Goal: Obtain resource: Download file/media

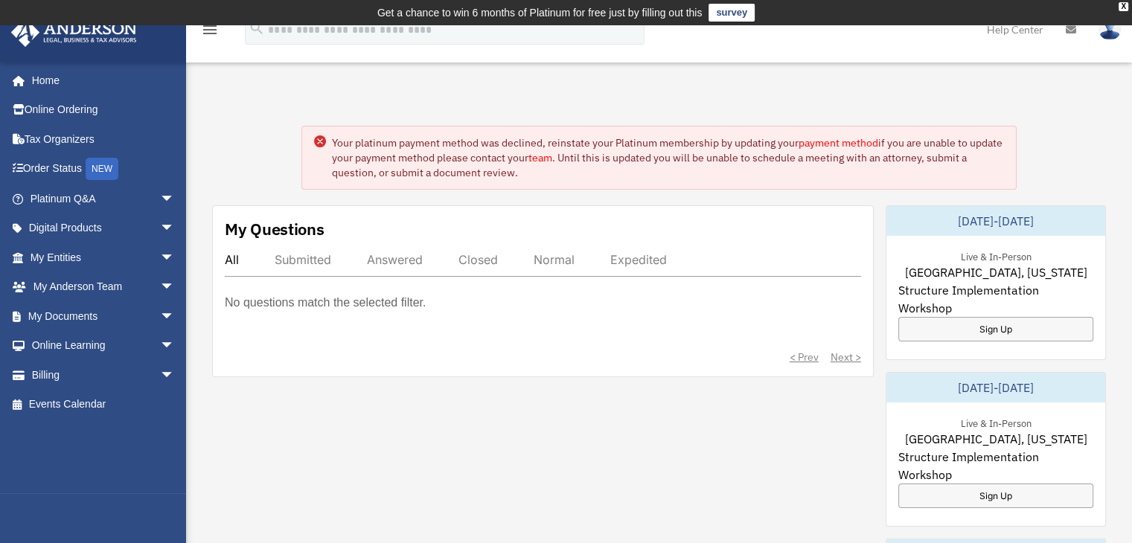
click at [77, 316] on link "My Documents arrow_drop_down" at bounding box center [103, 316] width 187 height 30
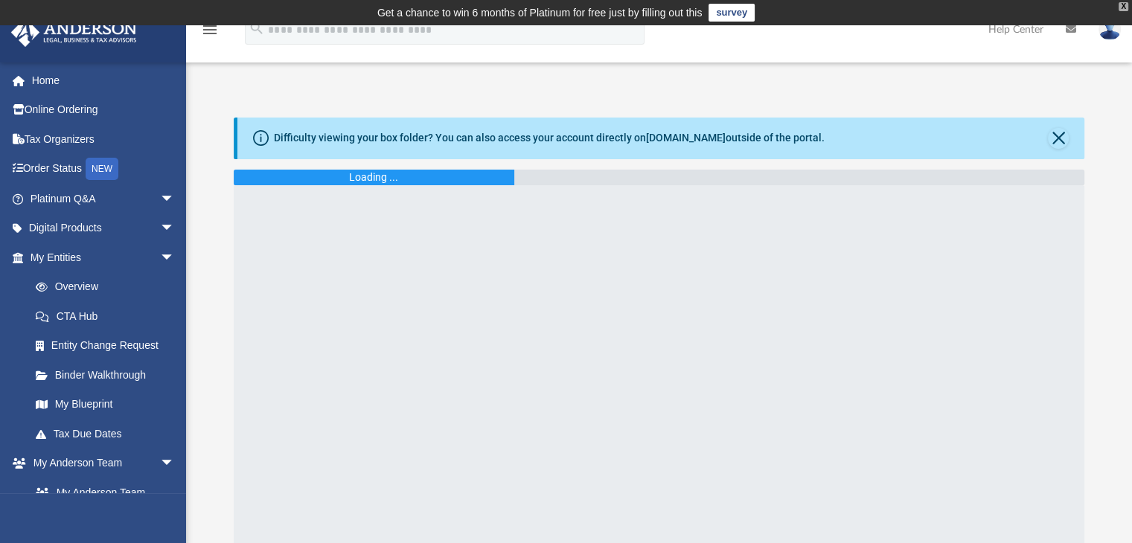
click at [1132, 4] on html "X Get a chance to win 6 months of Platinum for free just by filling out this su…" at bounding box center [566, 434] width 1132 height 868
click at [1119, 4] on div "X" at bounding box center [1123, 6] width 10 height 9
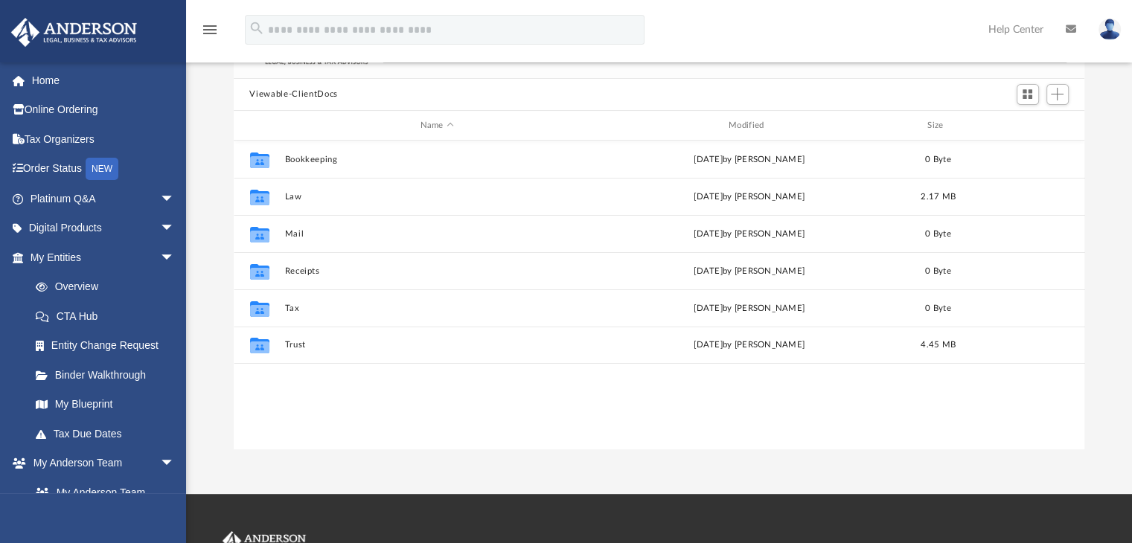
scroll to position [128, 0]
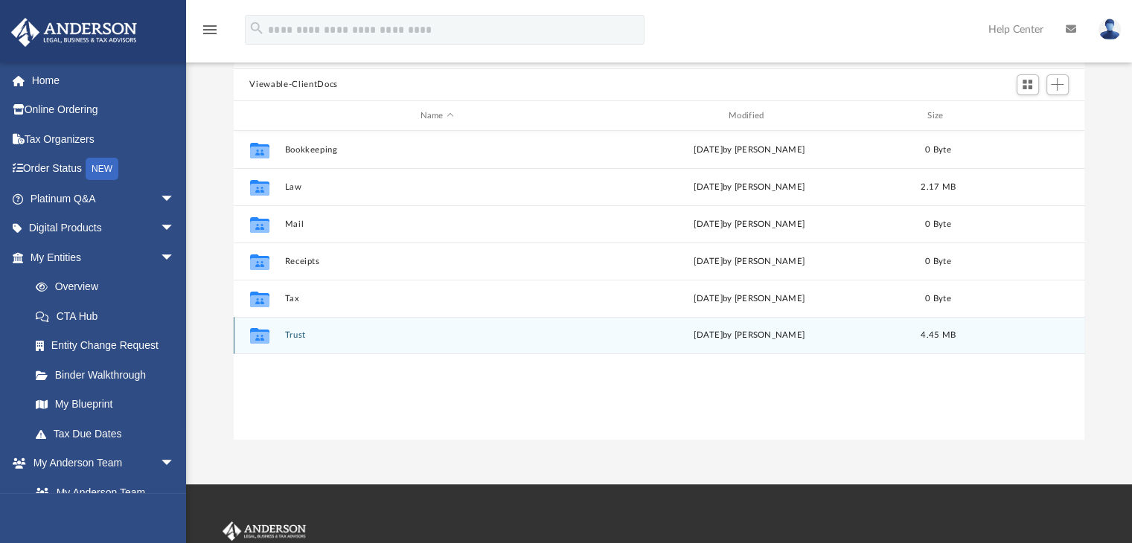
click at [579, 333] on button "Trust" at bounding box center [436, 336] width 305 height 10
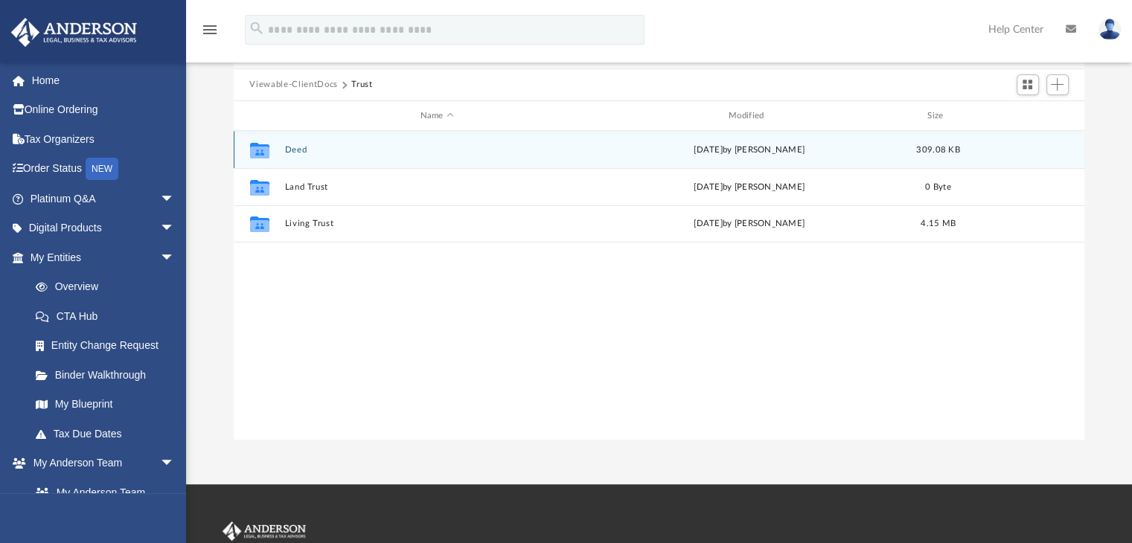
click at [565, 145] on button "Deed" at bounding box center [436, 150] width 305 height 10
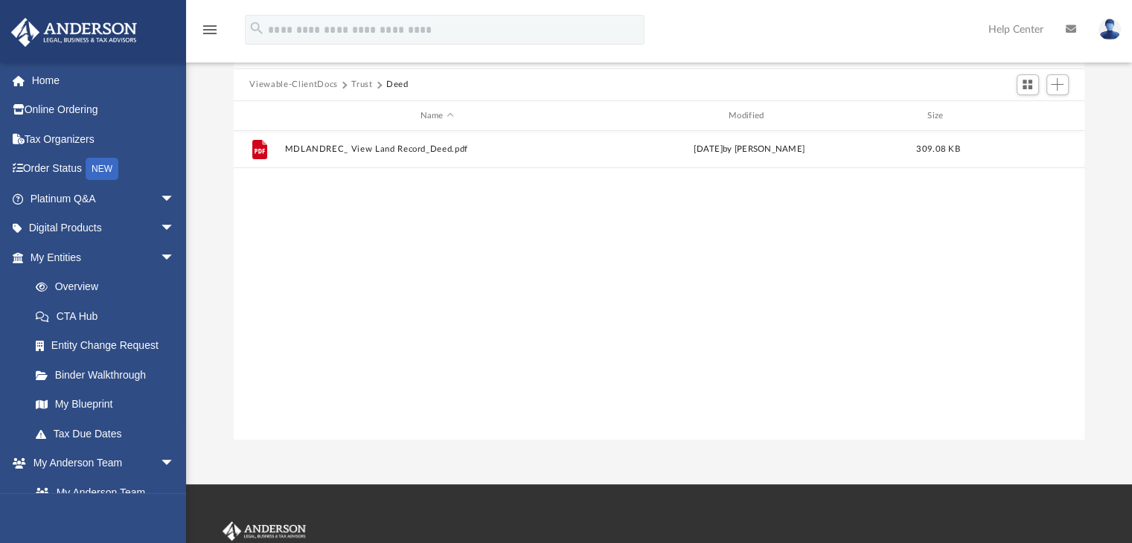
click at [361, 80] on button "Trust" at bounding box center [361, 84] width 21 height 13
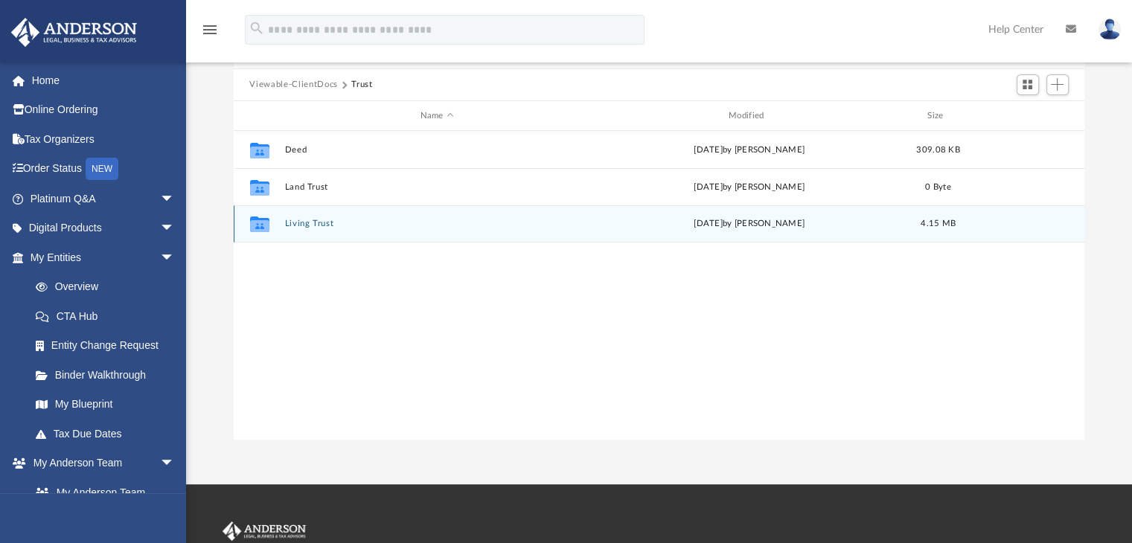
click at [330, 217] on div "Collaborated Folder Living Trust Tue Aug 5 2025 by Fe Fernandez 4.15 MB" at bounding box center [659, 223] width 851 height 37
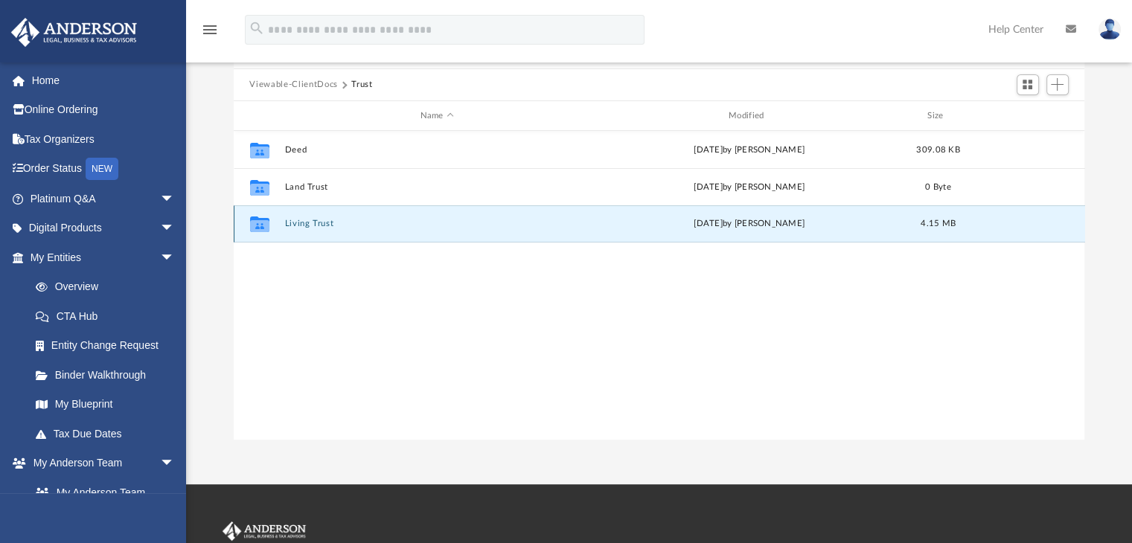
click at [311, 222] on button "Living Trust" at bounding box center [436, 224] width 305 height 10
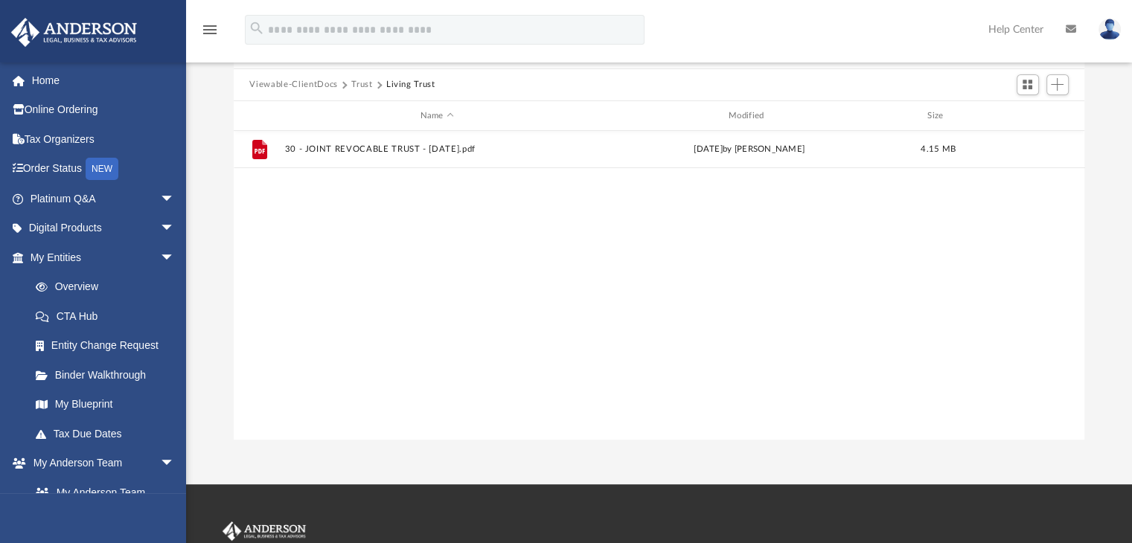
click at [368, 84] on button "Trust" at bounding box center [361, 84] width 21 height 13
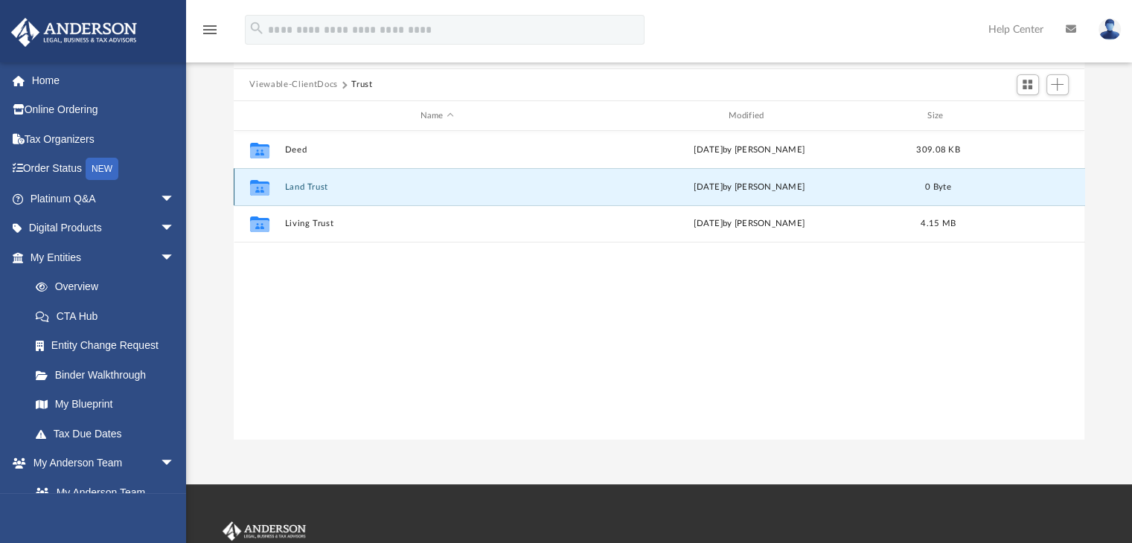
click at [307, 184] on button "Land Trust" at bounding box center [436, 187] width 305 height 10
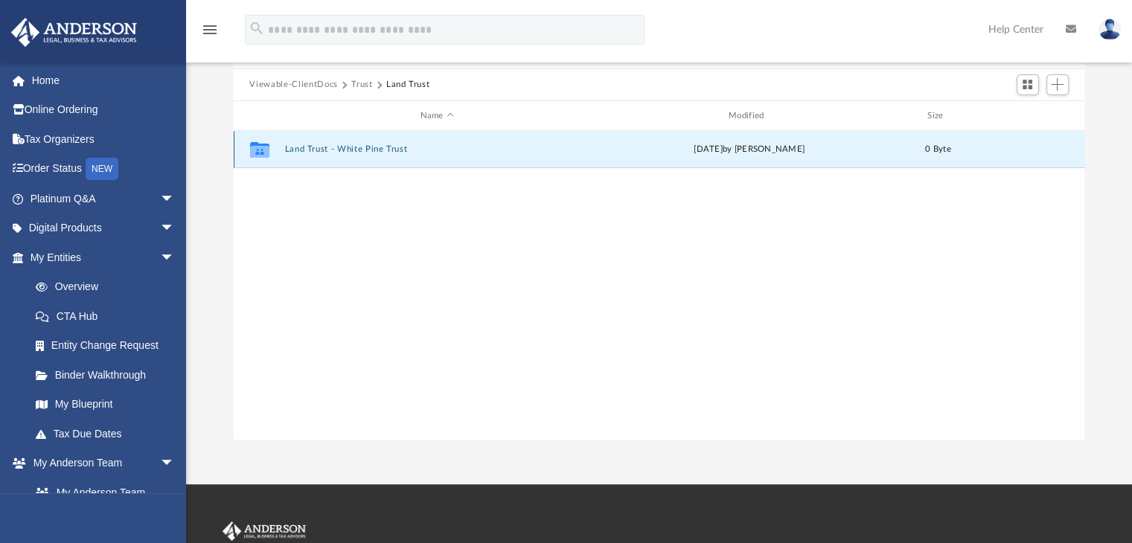
click at [304, 152] on button "Land Trust - White Pine Trust" at bounding box center [436, 150] width 305 height 10
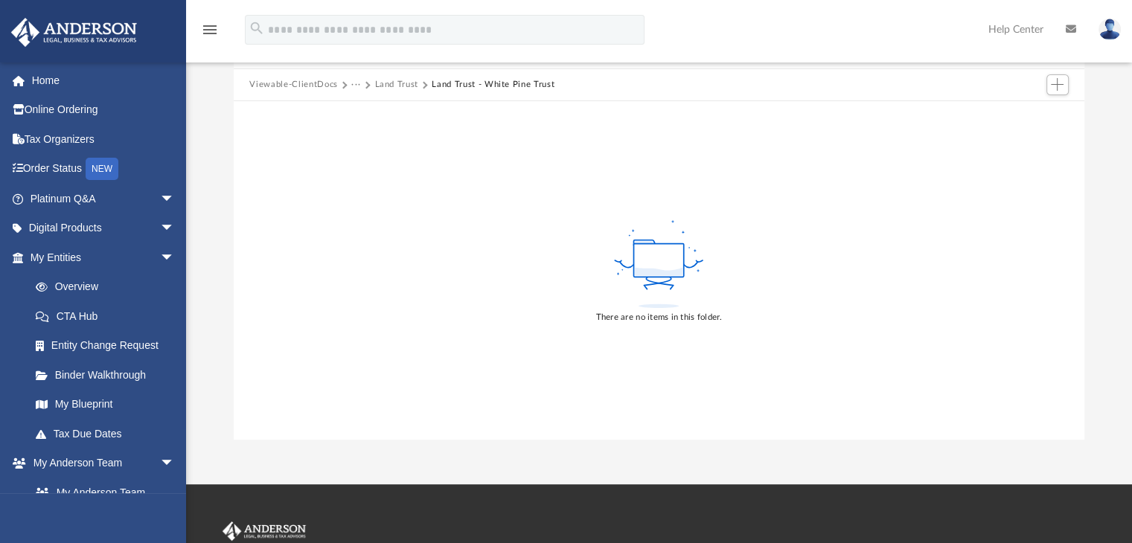
click at [391, 85] on button "Land Trust" at bounding box center [396, 84] width 44 height 13
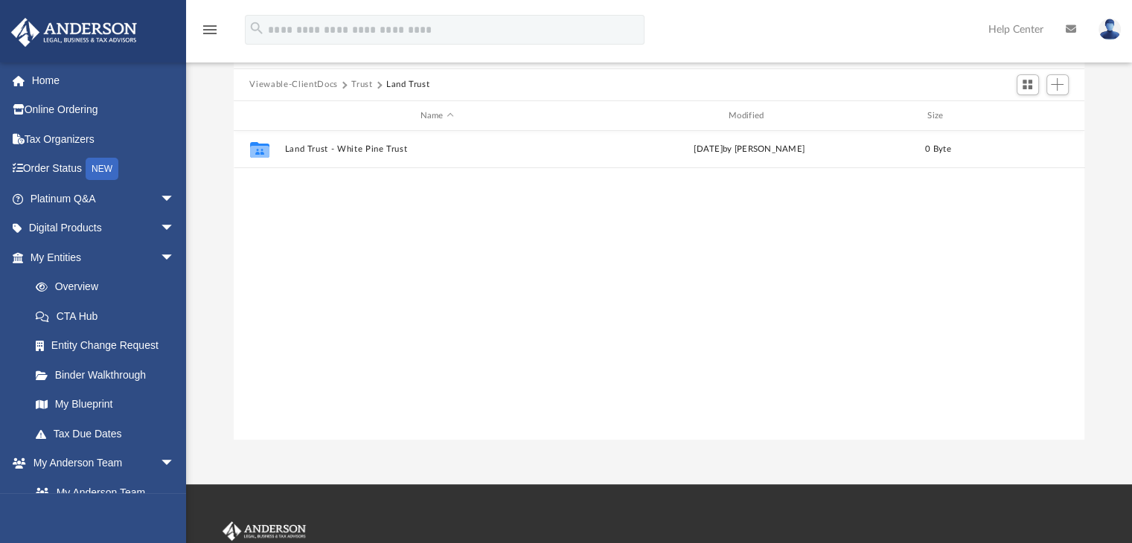
scroll to position [12, 12]
click at [358, 83] on button "Trust" at bounding box center [361, 84] width 21 height 13
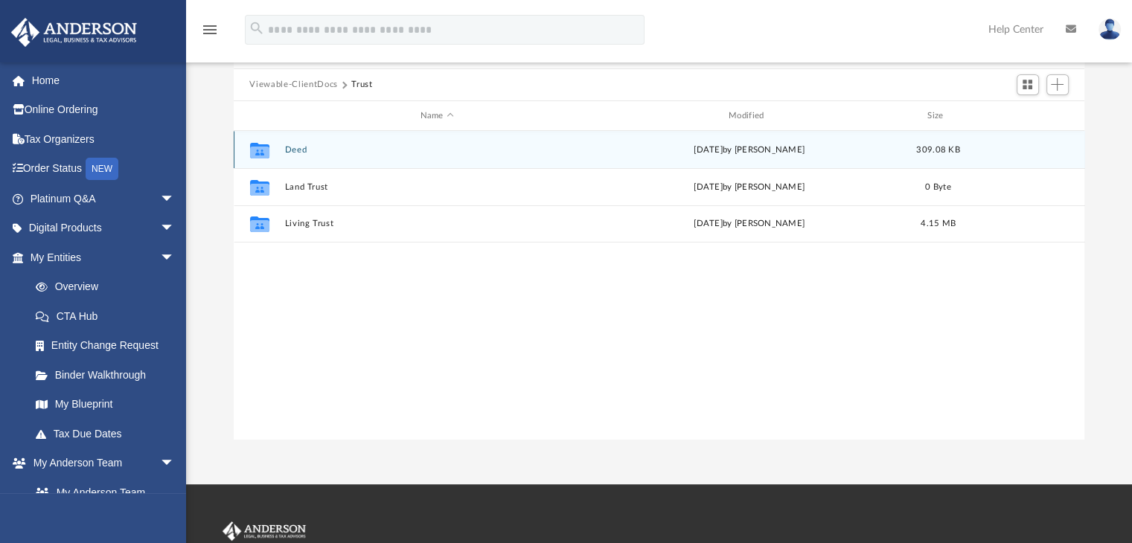
click at [304, 147] on button "Deed" at bounding box center [436, 150] width 305 height 10
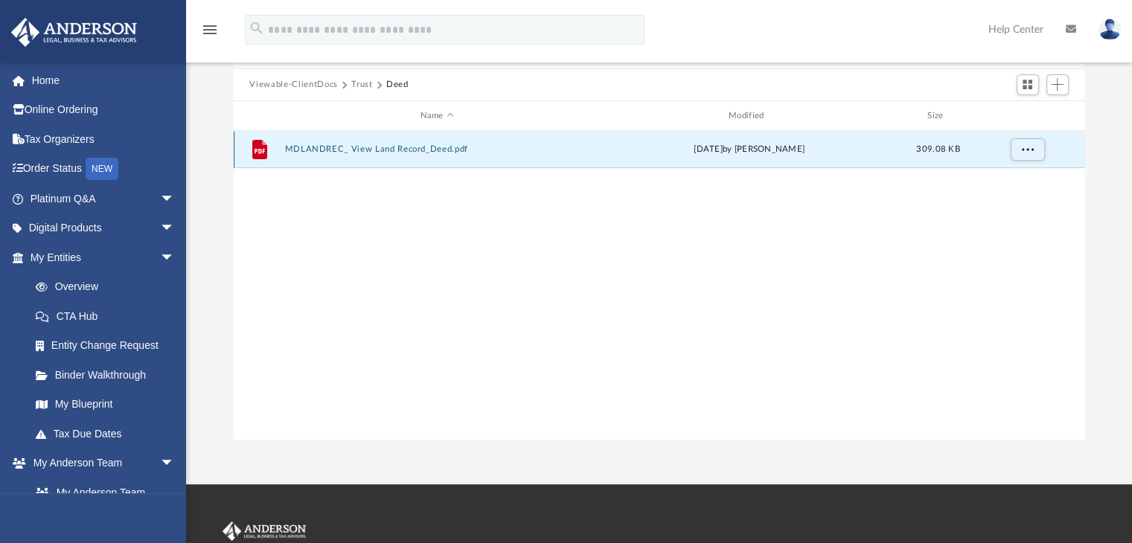
click at [369, 151] on button "MDLANDREC_ View Land Record_Deed.pdf" at bounding box center [436, 150] width 305 height 10
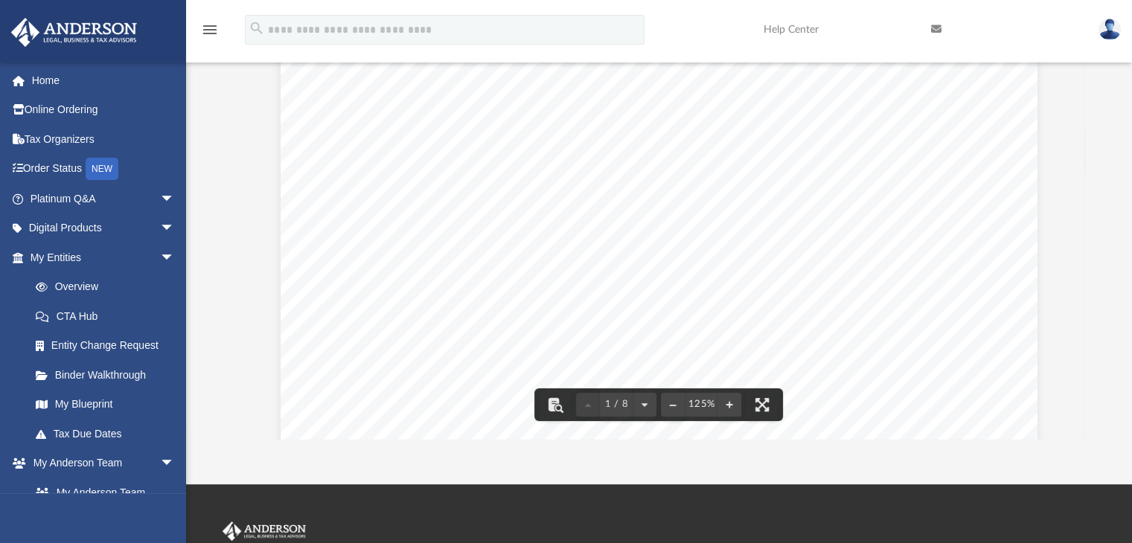
scroll to position [0, 0]
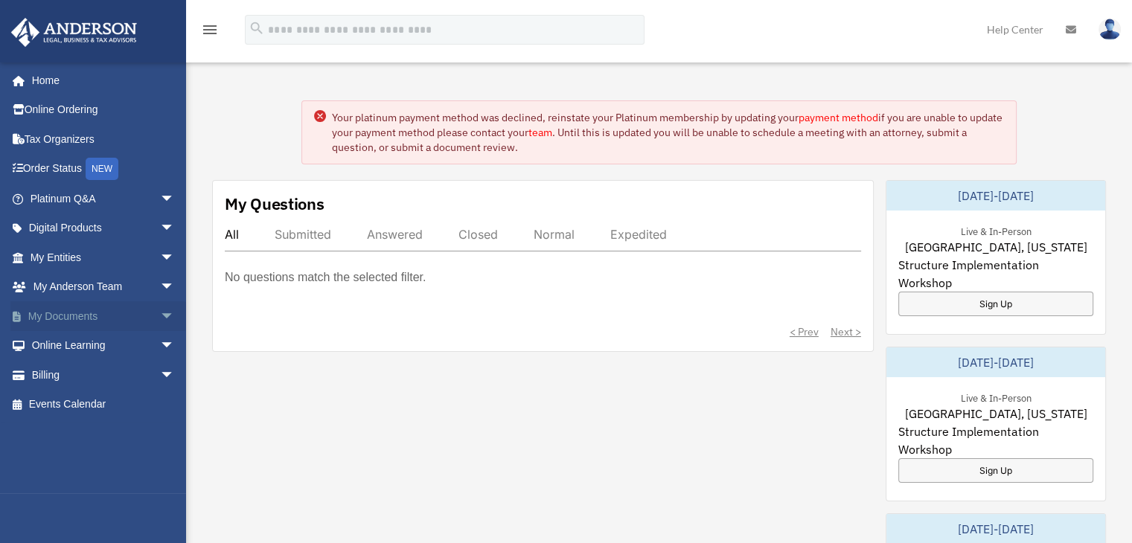
click at [78, 315] on link "My Documents arrow_drop_down" at bounding box center [103, 316] width 187 height 30
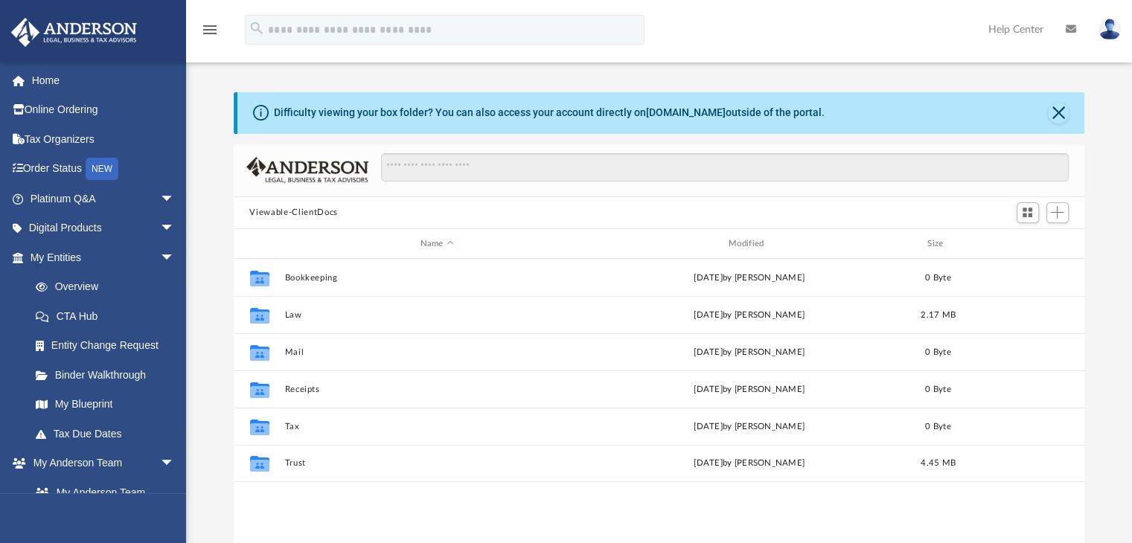
scroll to position [327, 839]
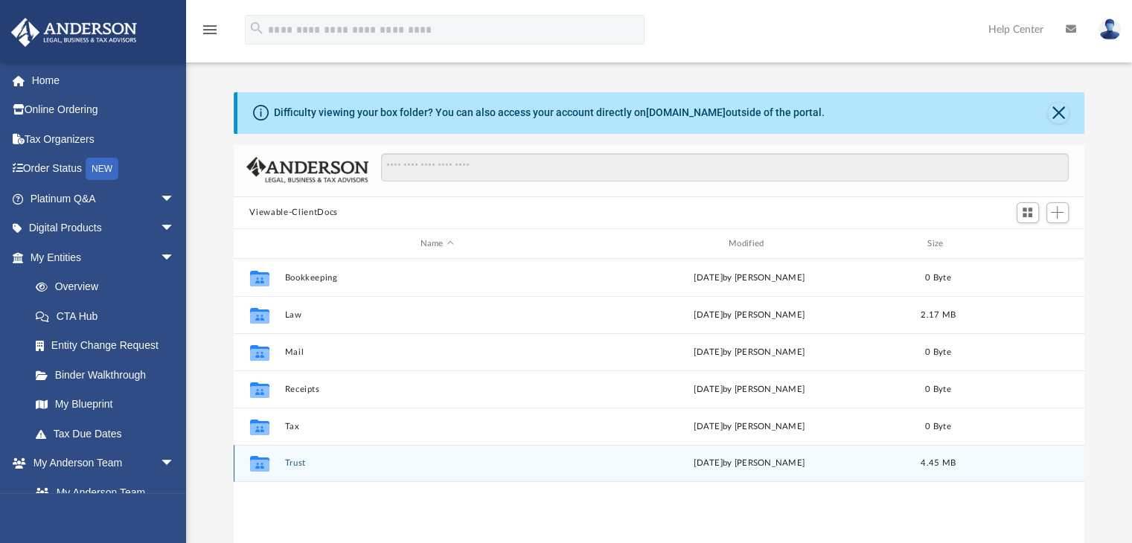
click at [318, 456] on div "Collaborated Folder Trust [DATE] by [PERSON_NAME] 4.45 MB" at bounding box center [659, 463] width 851 height 37
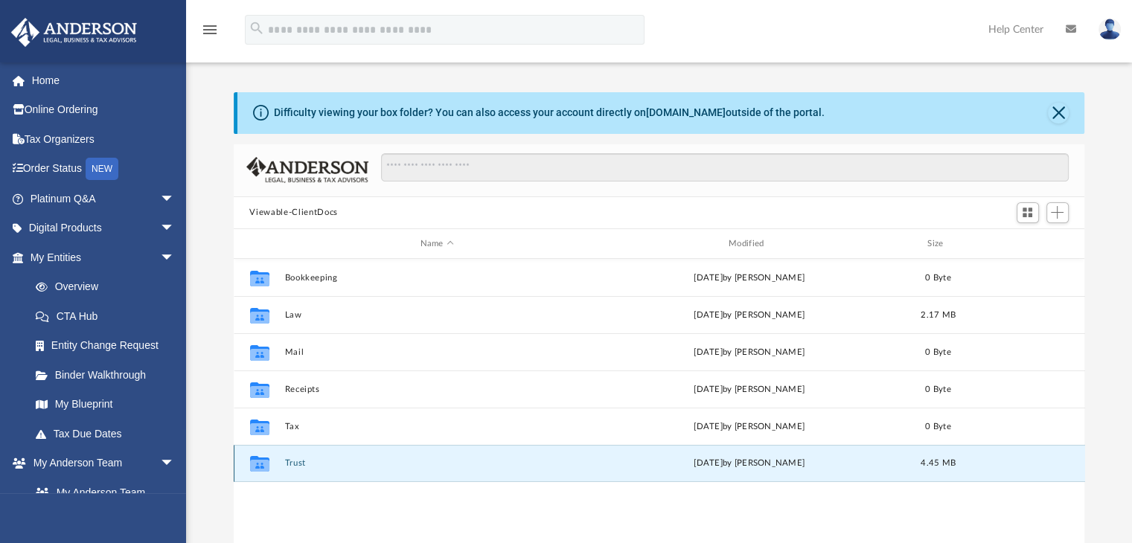
click at [295, 464] on button "Trust" at bounding box center [436, 464] width 305 height 10
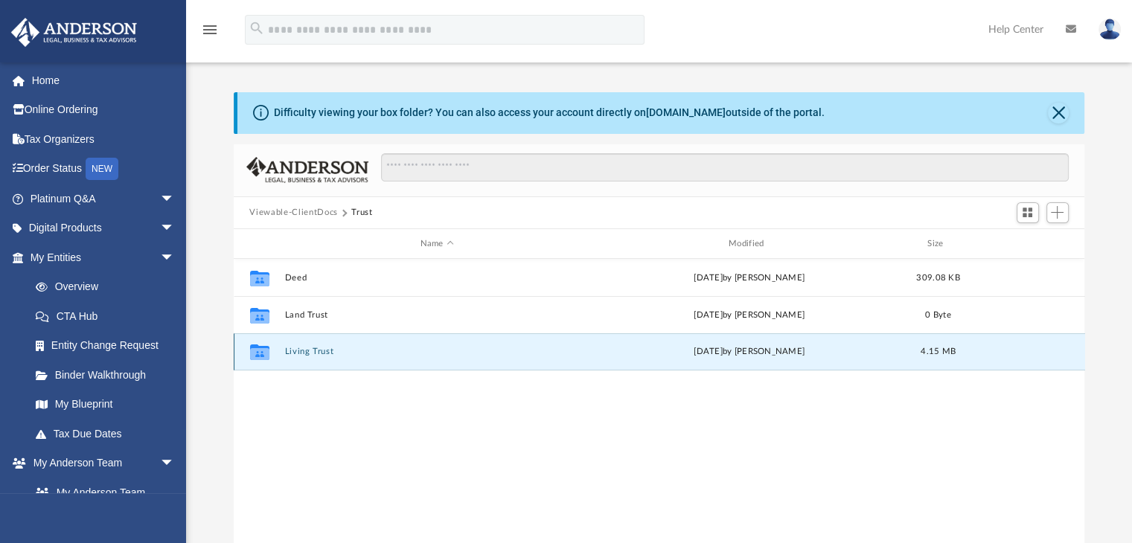
click at [315, 347] on button "Living Trust" at bounding box center [436, 352] width 305 height 10
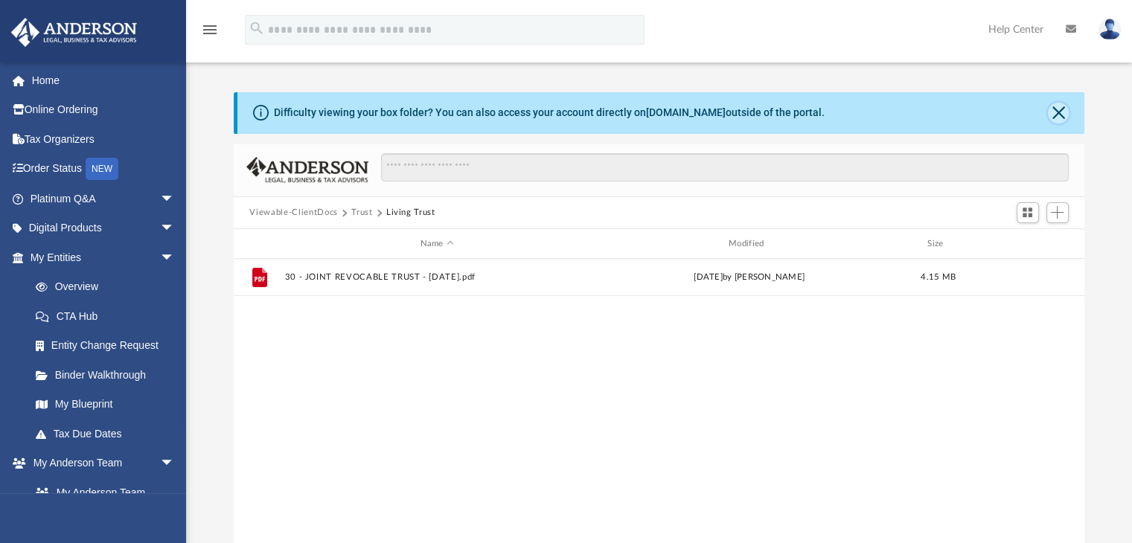
click at [1053, 112] on button "Close" at bounding box center [1057, 113] width 21 height 21
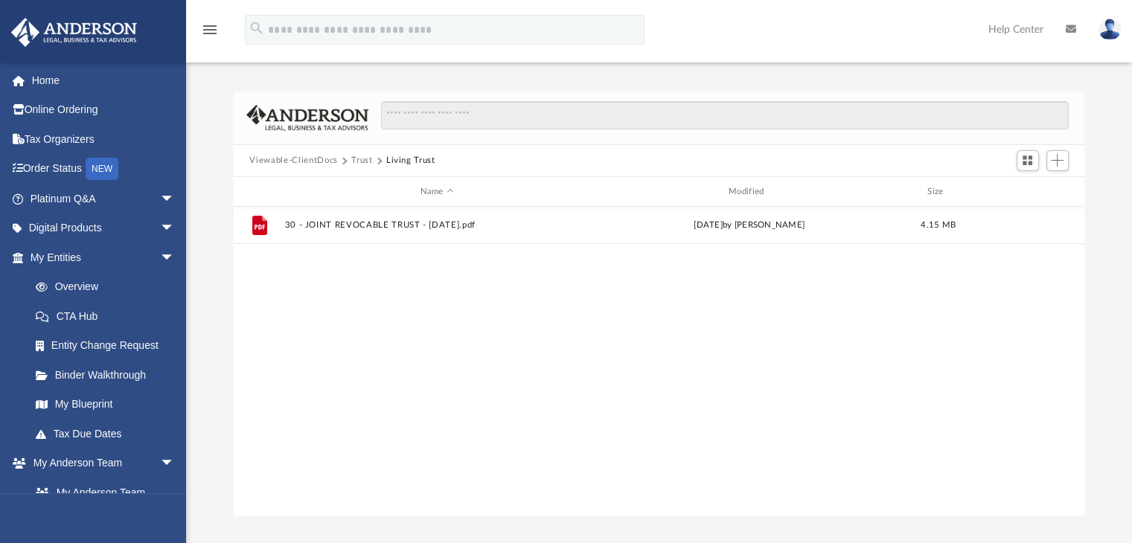
click at [363, 159] on button "Trust" at bounding box center [361, 160] width 21 height 13
